Goal: Task Accomplishment & Management: Complete application form

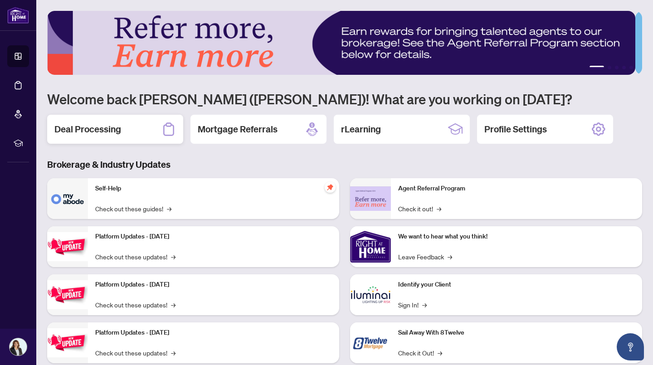
click at [153, 123] on div "Deal Processing" at bounding box center [115, 129] width 136 height 29
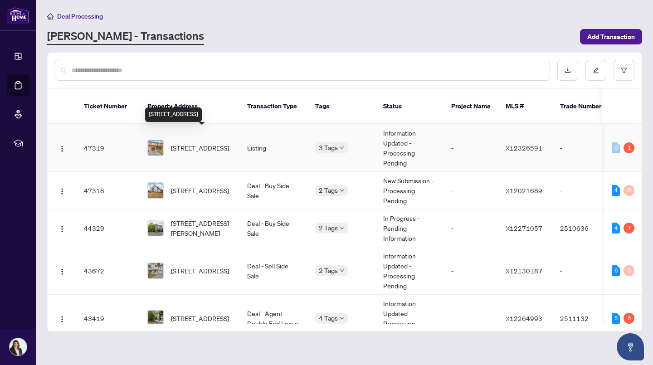
click at [215, 143] on span "[STREET_ADDRESS]" at bounding box center [200, 148] width 58 height 10
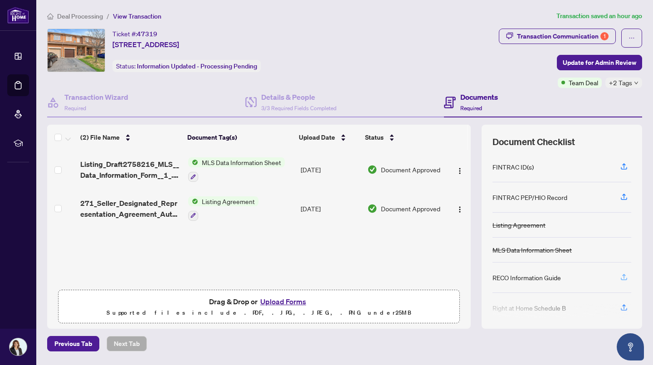
click at [620, 274] on icon "button" at bounding box center [624, 277] width 8 height 8
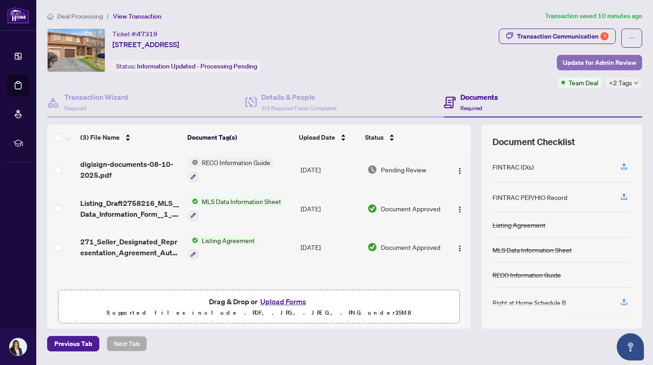
click at [578, 59] on span "Update for Admin Review" at bounding box center [599, 62] width 73 height 15
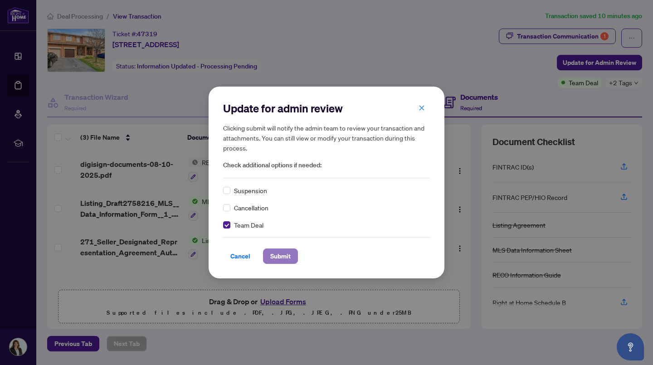
click at [279, 259] on span "Submit" at bounding box center [280, 256] width 20 height 15
